Goal: Find specific page/section: Find specific page/section

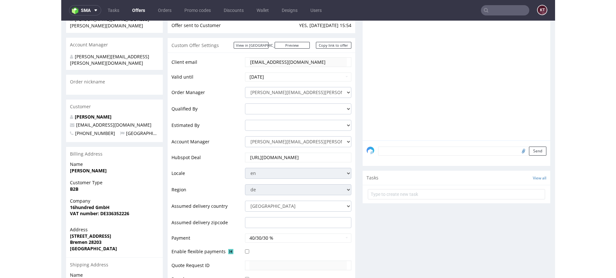
scroll to position [113, 0]
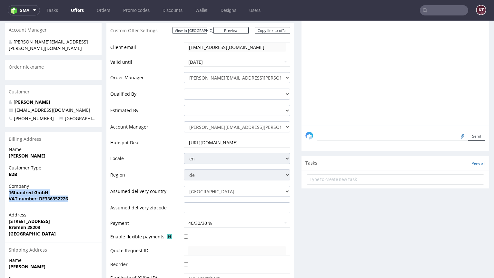
drag, startPoint x: 72, startPoint y: 186, endPoint x: 4, endPoint y: 180, distance: 68.3
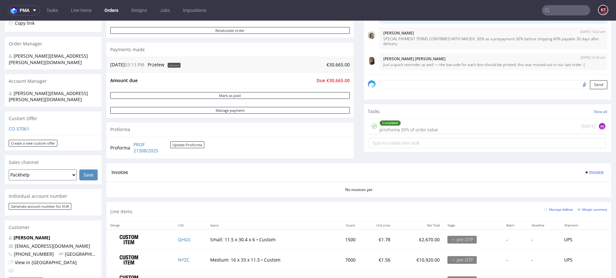
scroll to position [145, 0]
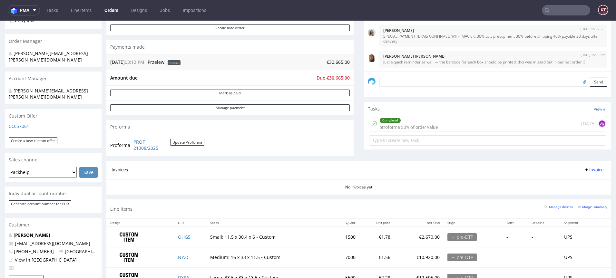
click at [38, 257] on link "View in [GEOGRAPHIC_DATA]" at bounding box center [46, 260] width 62 height 6
